Goal: Task Accomplishment & Management: Manage account settings

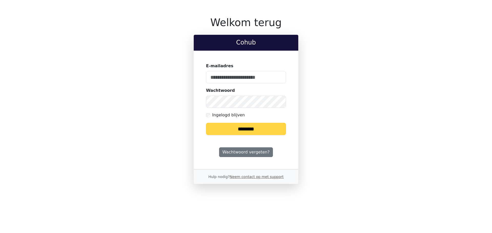
type input "**********"
click at [275, 128] on input "********" at bounding box center [246, 129] width 80 height 12
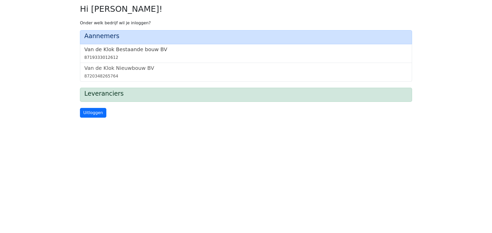
click at [232, 55] on div "8719333012612" at bounding box center [245, 58] width 323 height 6
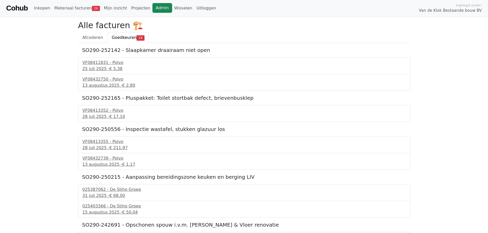
click at [159, 9] on link "Admin" at bounding box center [162, 8] width 20 height 10
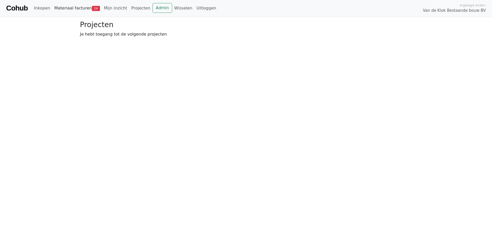
click at [92, 7] on span "24" at bounding box center [96, 8] width 8 height 5
click at [124, 41] on link "Goedkeuren 24" at bounding box center [129, 37] width 41 height 11
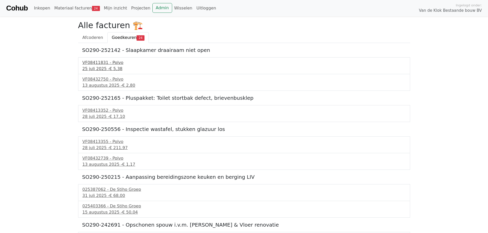
click at [103, 68] on div "25 juli 2025 - € 5,38" at bounding box center [243, 69] width 323 height 6
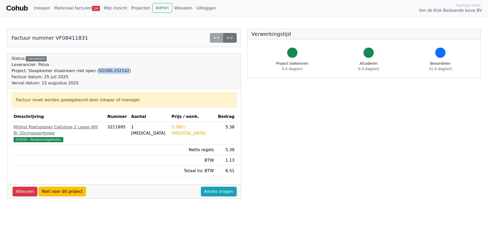
drag, startPoint x: 87, startPoint y: 71, endPoint x: 113, endPoint y: 71, distance: 26.4
click at [113, 71] on div "Project: Slaapkamer draairaam niet open (SO290-252142)" at bounding box center [72, 71] width 120 height 6
copy div "SO290-252142"
click at [202, 82] on div "Status: Gecodeerd Leverancier: Polvo Project: Slaapkamer draairaam niet open (S…" at bounding box center [124, 71] width 225 height 31
click at [132, 7] on link "Projecten" at bounding box center [140, 8] width 23 height 10
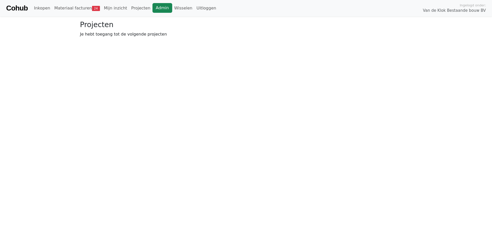
click at [152, 8] on link "Admin" at bounding box center [162, 8] width 20 height 10
click at [92, 10] on span "24" at bounding box center [96, 8] width 8 height 5
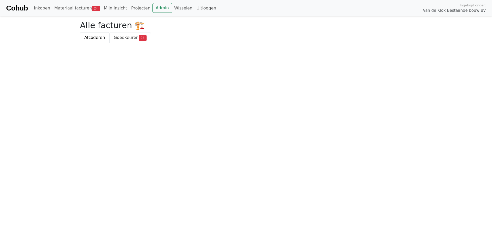
click at [120, 40] on span "Goedkeuren" at bounding box center [126, 37] width 25 height 5
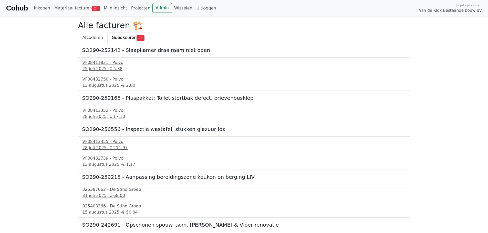
click at [127, 37] on span "Goedkeuren" at bounding box center [124, 37] width 25 height 5
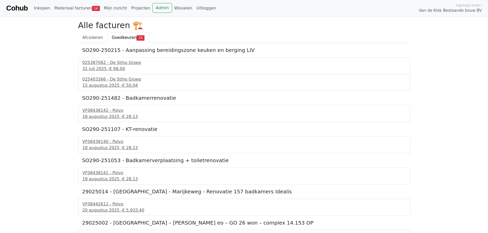
click at [127, 37] on span "Goedkeuren" at bounding box center [124, 37] width 25 height 5
click at [152, 5] on link "Admin" at bounding box center [162, 8] width 20 height 10
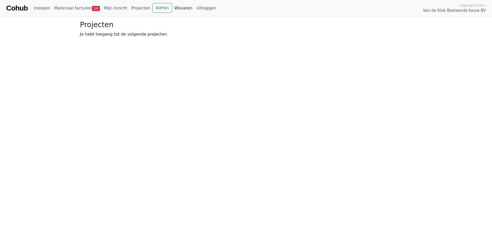
click at [172, 8] on link "Wisselen" at bounding box center [183, 8] width 22 height 10
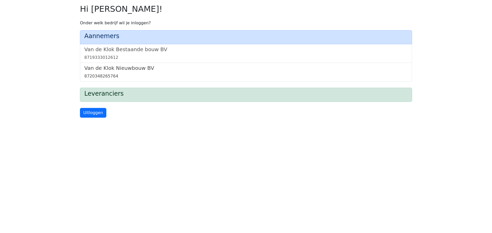
click at [133, 67] on h5 "Van de Klok Nieuwbouw BV" at bounding box center [245, 68] width 323 height 6
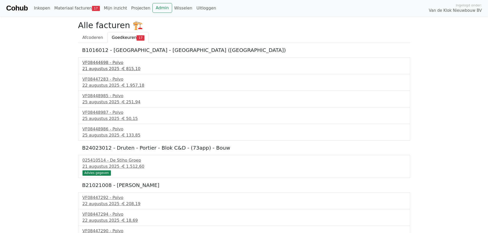
click at [97, 66] on div "21 augustus 2025 - € 815,10" at bounding box center [243, 69] width 323 height 6
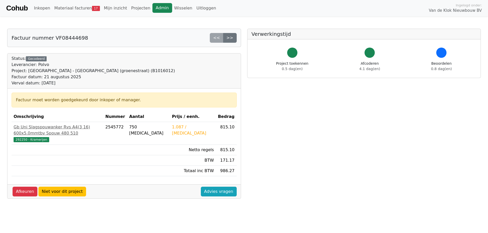
click at [152, 9] on link "Admin" at bounding box center [162, 8] width 20 height 10
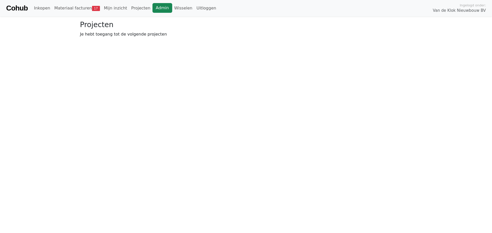
click at [152, 9] on link "Admin" at bounding box center [162, 8] width 20 height 10
click at [71, 12] on link "Materiaal facturen 17" at bounding box center [77, 8] width 50 height 10
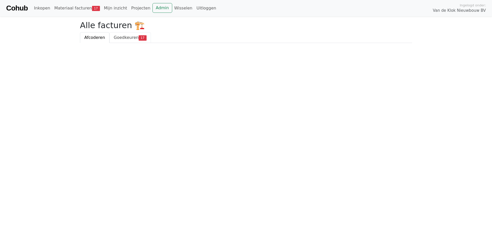
click at [124, 39] on span "Goedkeuren" at bounding box center [126, 37] width 25 height 5
